Goal: Book appointment/travel/reservation

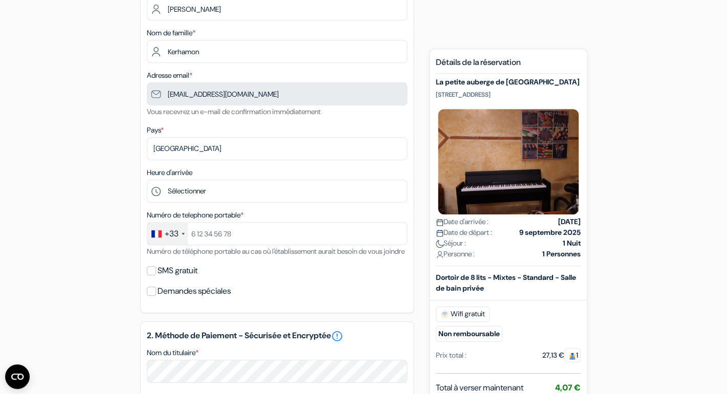
scroll to position [144, 0]
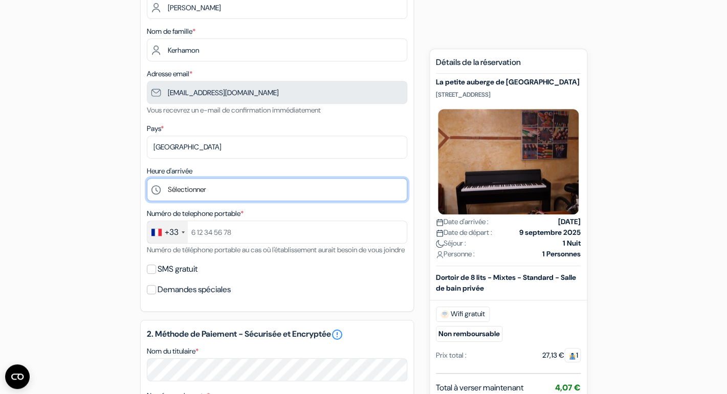
click at [147, 178] on select "Sélectionner 1:00 2:00 3:00 4:00 5:00 6:00 7:00 8:00 9:00 10:00 11:00 12:00 13:…" at bounding box center [277, 189] width 260 height 23
select select "19"
click option "19:00" at bounding box center [0, 0] width 0 height 0
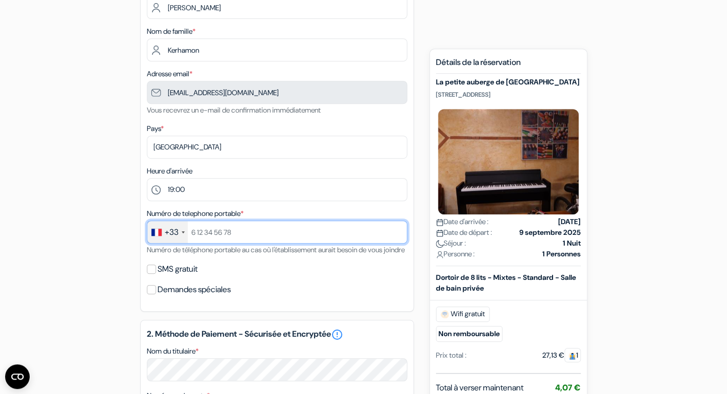
click at [229, 238] on input "text" at bounding box center [277, 232] width 260 height 23
type input "7 68 81 88 94"
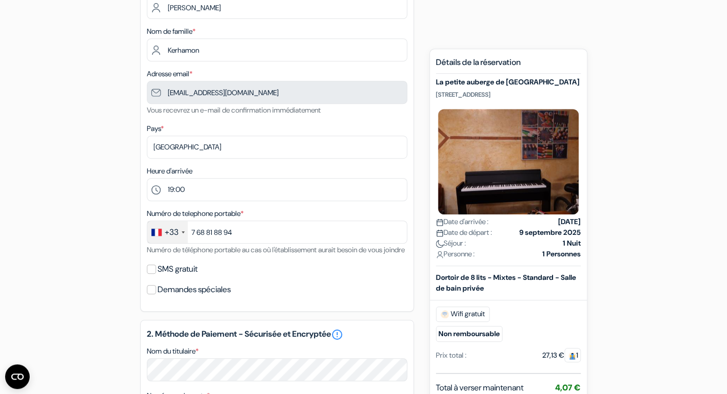
click at [187, 256] on div "Numéro de telephone portable * +33 [GEOGRAPHIC_DATA] +33 [GEOGRAPHIC_DATA] +44 …" at bounding box center [277, 231] width 260 height 49
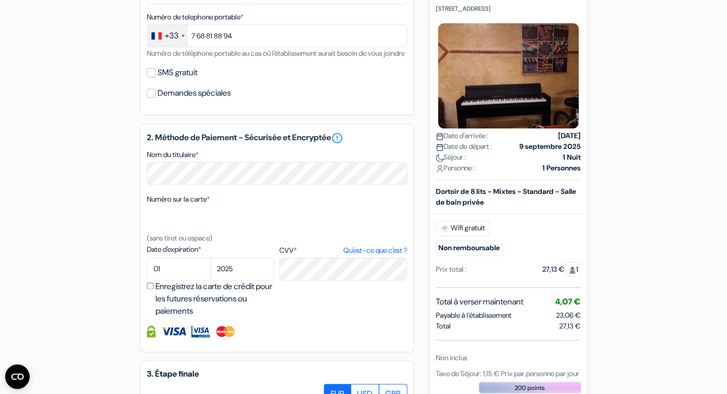
scroll to position [345, 0]
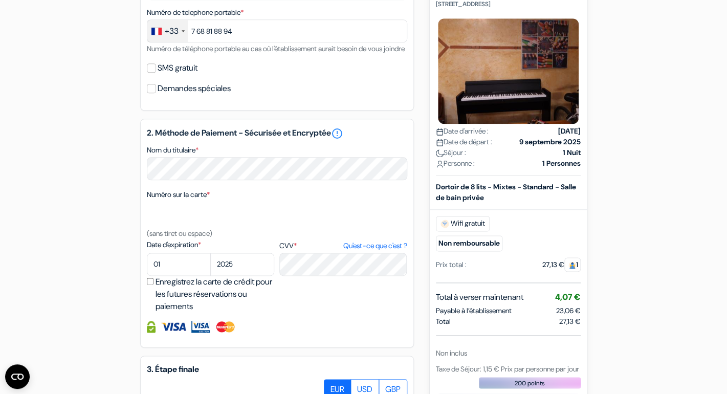
click at [253, 159] on div "Nom du titulaire *" at bounding box center [277, 162] width 260 height 36
click at [147, 253] on select "01 02 03 04 05 06 07 08 09 10 11 12" at bounding box center [179, 264] width 64 height 23
select select "04"
click option "04" at bounding box center [0, 0] width 0 height 0
click at [210, 253] on select "2025 2026 2027 2028 2029 2030 2031 2032 2033 2034 2035 2036 2037 2038 2039 2040…" at bounding box center [242, 264] width 64 height 23
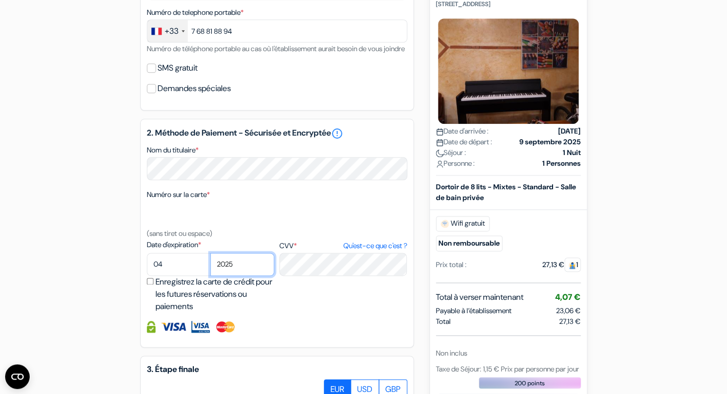
select select "2029"
click option "2029" at bounding box center [0, 0] width 0 height 0
click at [150, 285] on input "Enregistrez la carte de crédit pour les futures réservations ou paiements" at bounding box center [150, 281] width 7 height 7
checkbox input "true"
click at [311, 327] on div "2. Méthode de Paiement - Sécurisée et Encryptée error_outline Nom du titulaire …" at bounding box center [277, 233] width 274 height 229
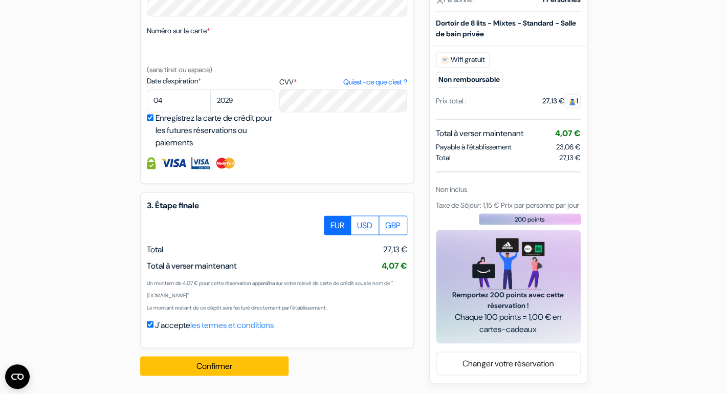
scroll to position [522, 0]
click at [207, 324] on link "les termes et conditions" at bounding box center [231, 324] width 83 height 11
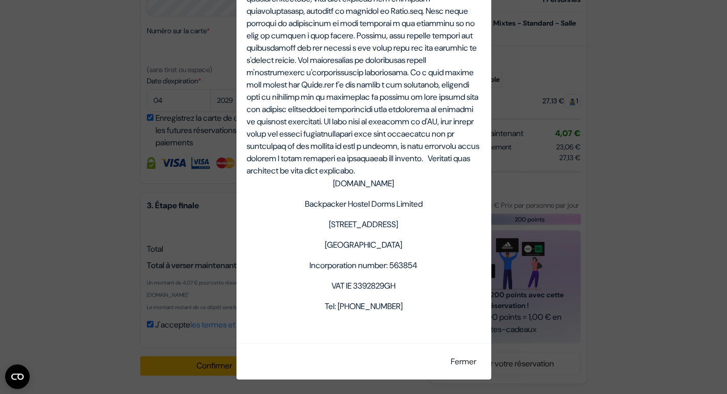
scroll to position [3717, 0]
click at [464, 360] on button "Fermer" at bounding box center [463, 361] width 39 height 19
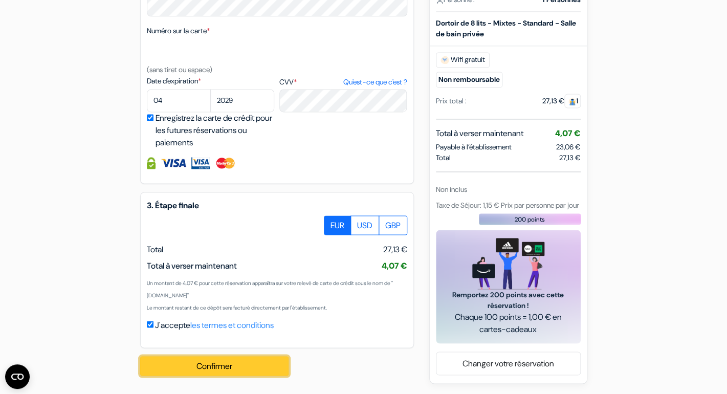
click at [230, 367] on button "Confirmer Loading..." at bounding box center [214, 365] width 148 height 19
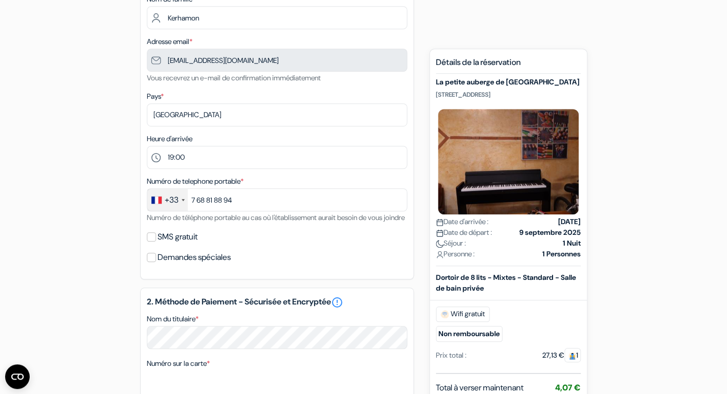
scroll to position [0, 0]
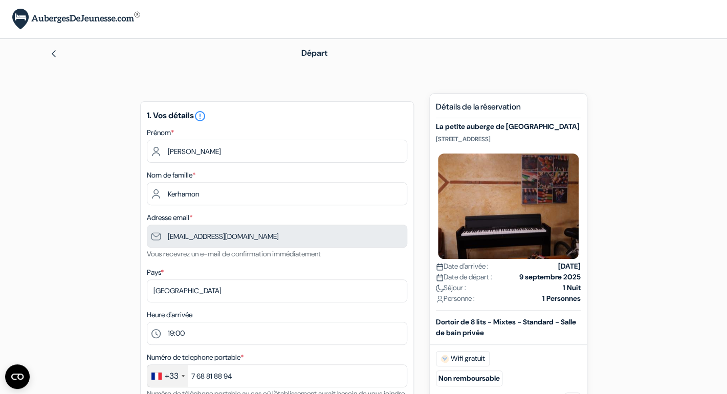
click at [53, 52] on img at bounding box center [54, 54] width 8 height 8
